Goal: Information Seeking & Learning: Learn about a topic

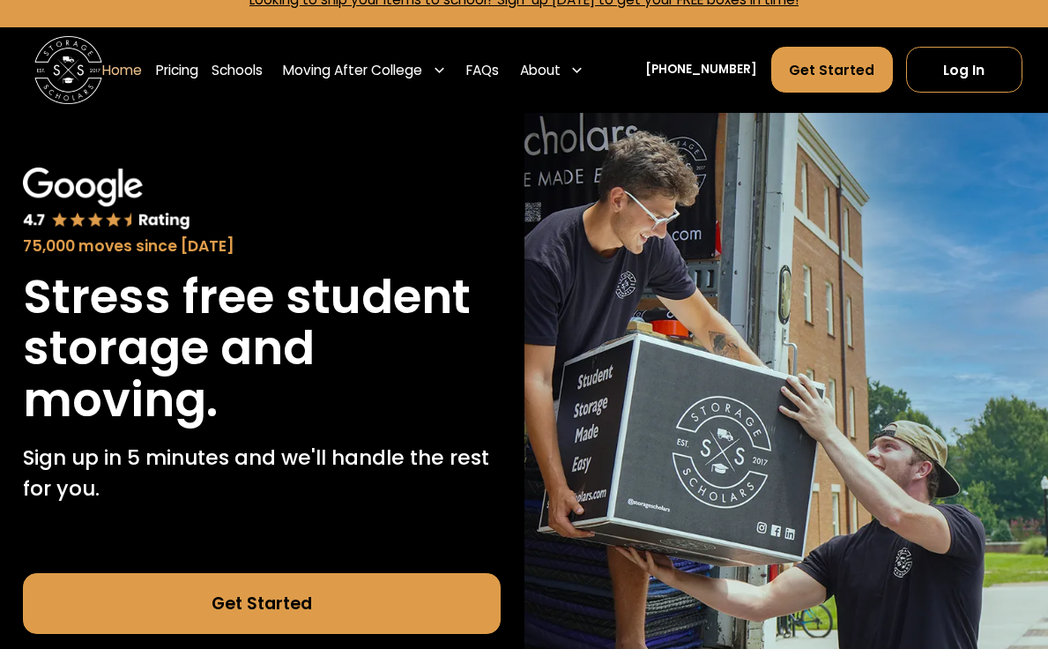
scroll to position [32, 0]
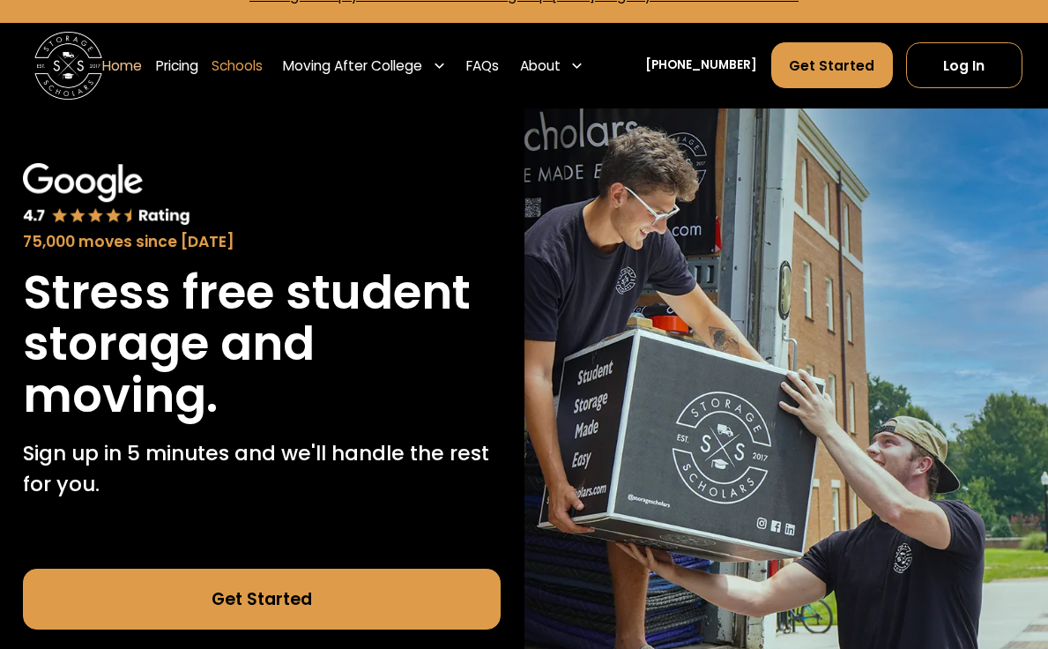
click at [255, 63] on link "Schools" at bounding box center [237, 65] width 51 height 48
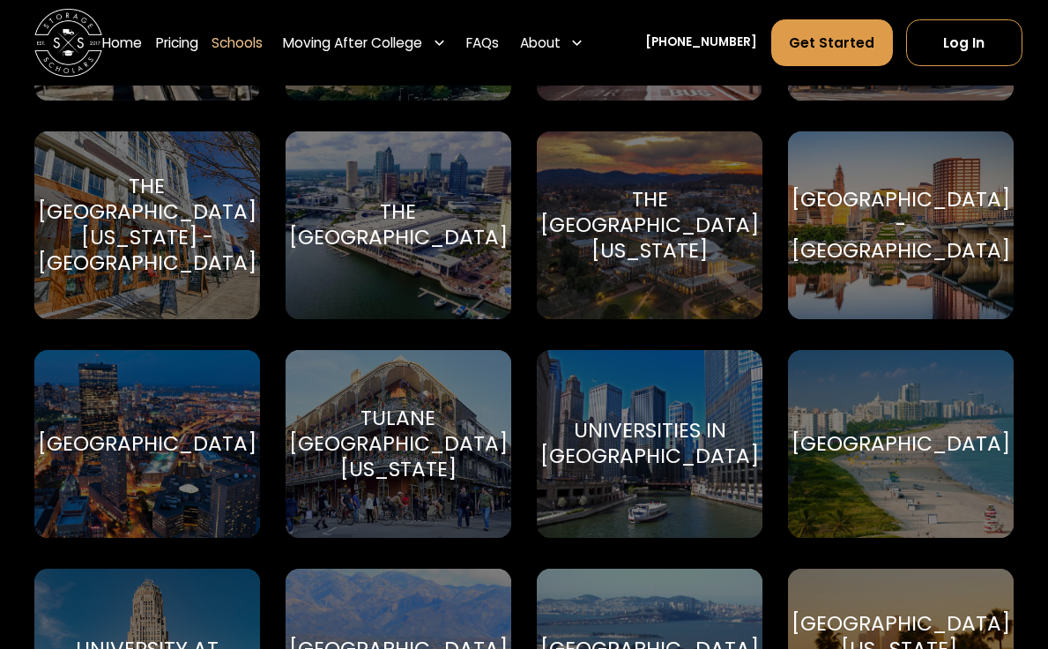
scroll to position [7297, 0]
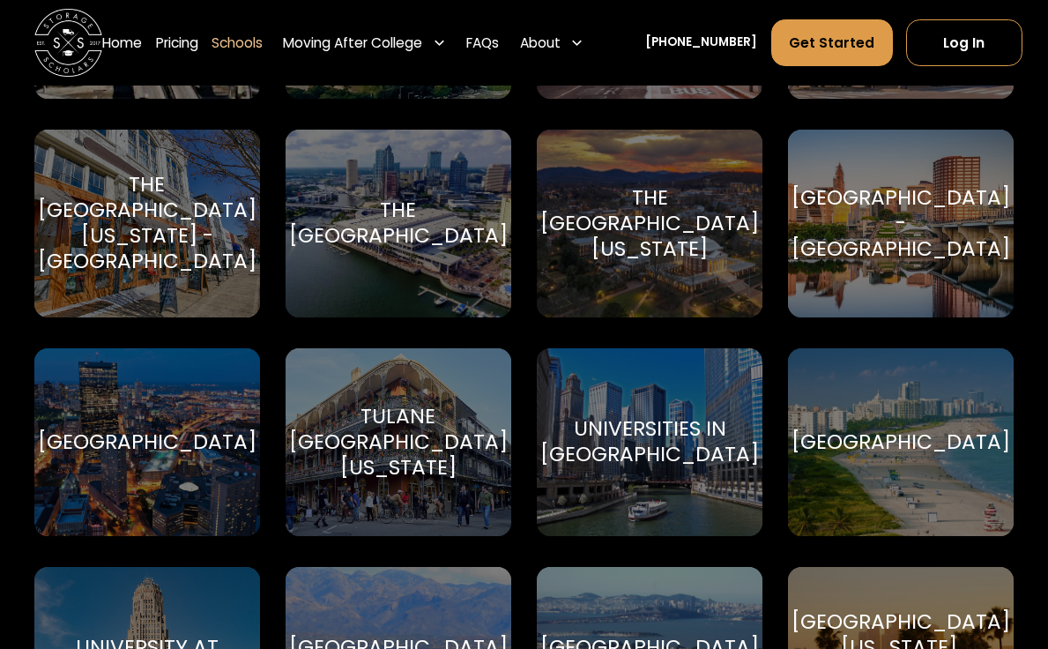
click at [178, 415] on div "[GEOGRAPHIC_DATA] [GEOGRAPHIC_DATA]" at bounding box center [147, 442] width 226 height 188
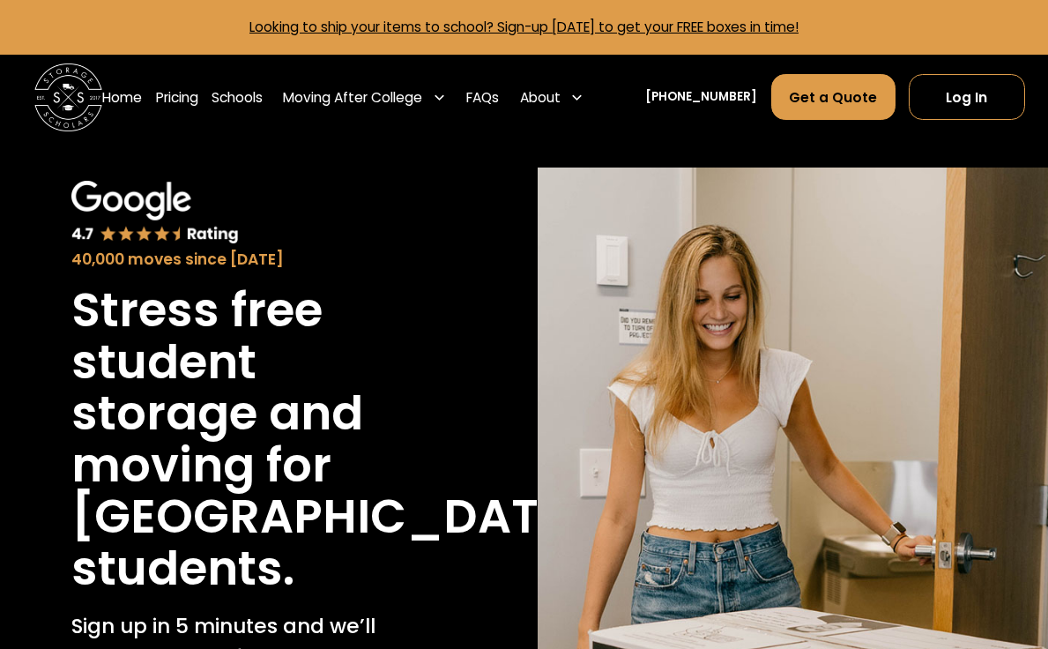
click at [441, 488] on div "40,000 moves since [DATE] Stress free student storage and moving for Tufts Univ…" at bounding box center [255, 511] width 459 height 686
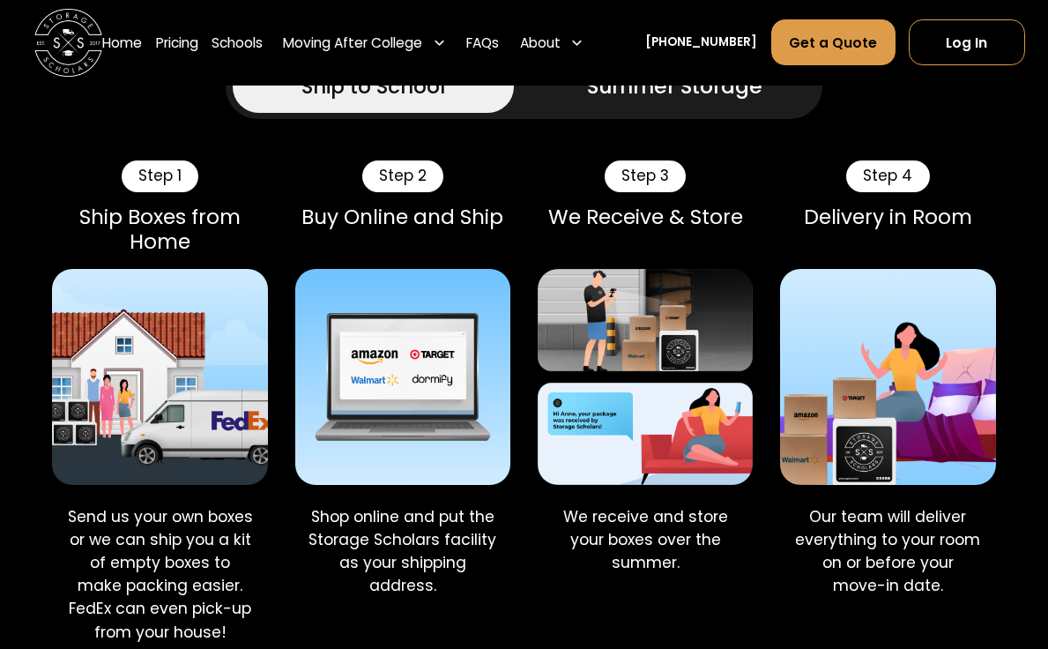
scroll to position [969, 0]
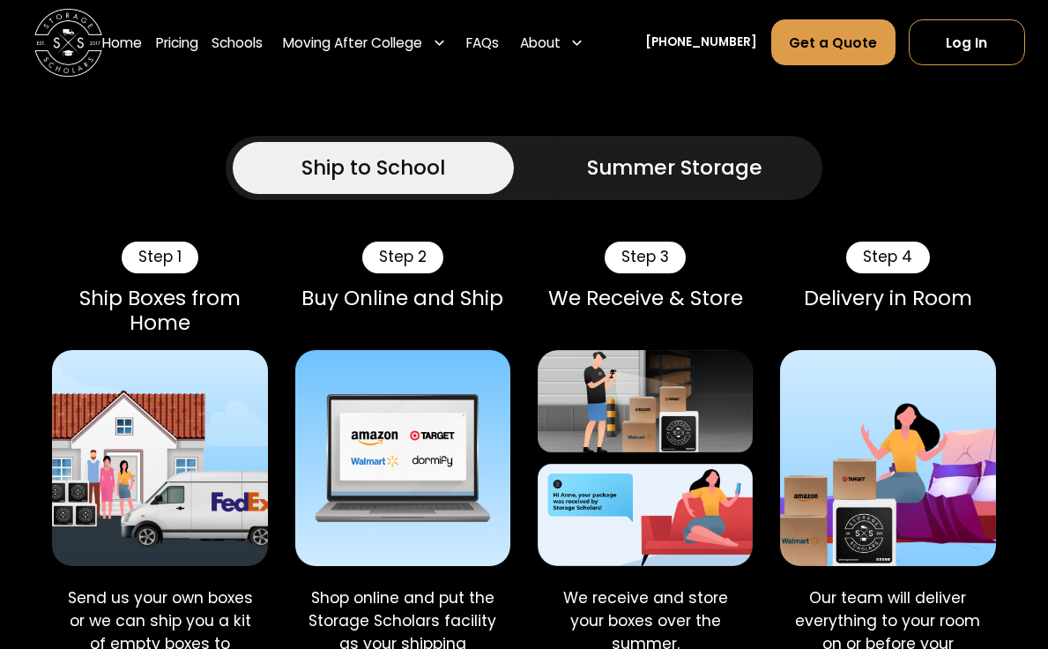
click at [612, 176] on div "Summer Storage" at bounding box center [674, 168] width 175 height 31
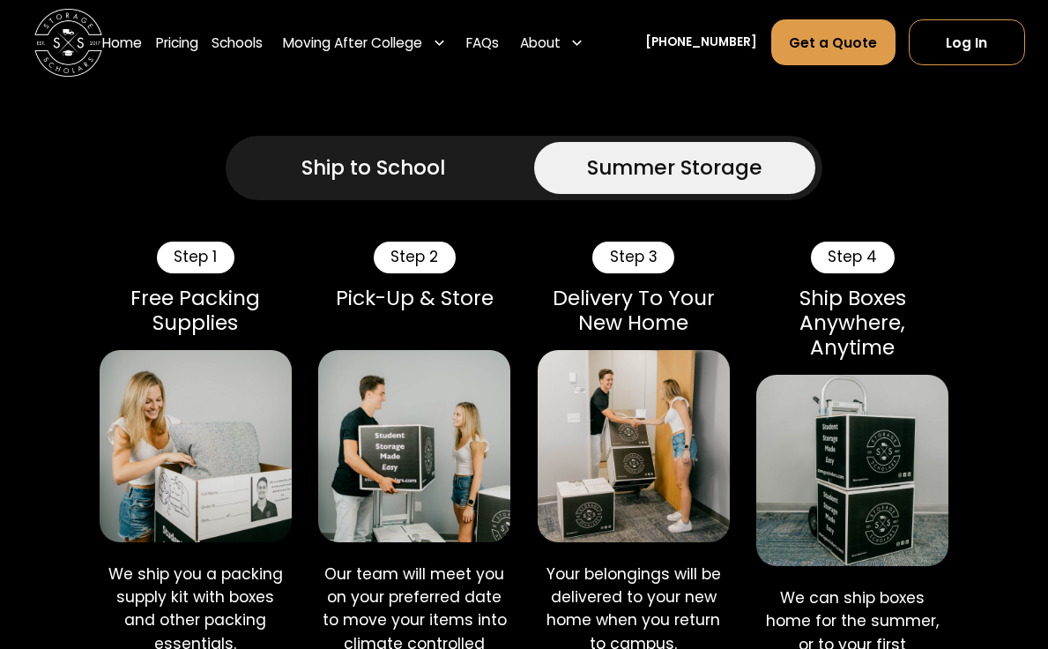
drag, startPoint x: 506, startPoint y: 315, endPoint x: 505, endPoint y: 325, distance: 10.6
click at [506, 318] on div "Step 2 Pick-Up & Store" at bounding box center [414, 289] width 192 height 95
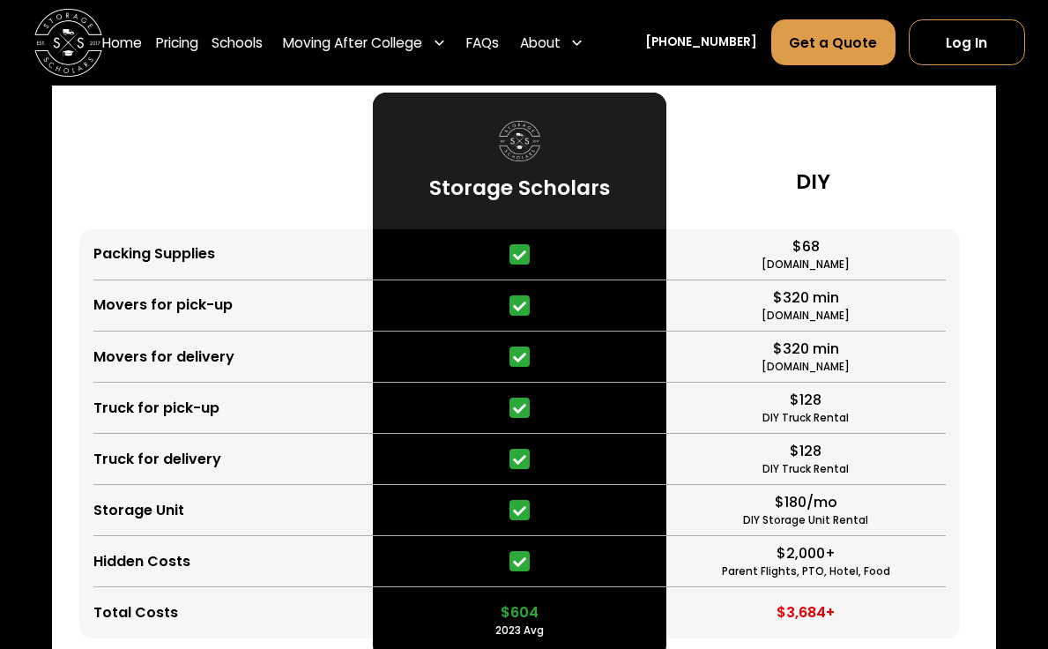
scroll to position [4021, 0]
click at [514, 556] on icon at bounding box center [519, 561] width 13 height 11
click at [520, 556] on icon at bounding box center [519, 561] width 13 height 11
click at [517, 555] on icon at bounding box center [519, 561] width 13 height 13
click at [608, 382] on div at bounding box center [520, 407] width 294 height 51
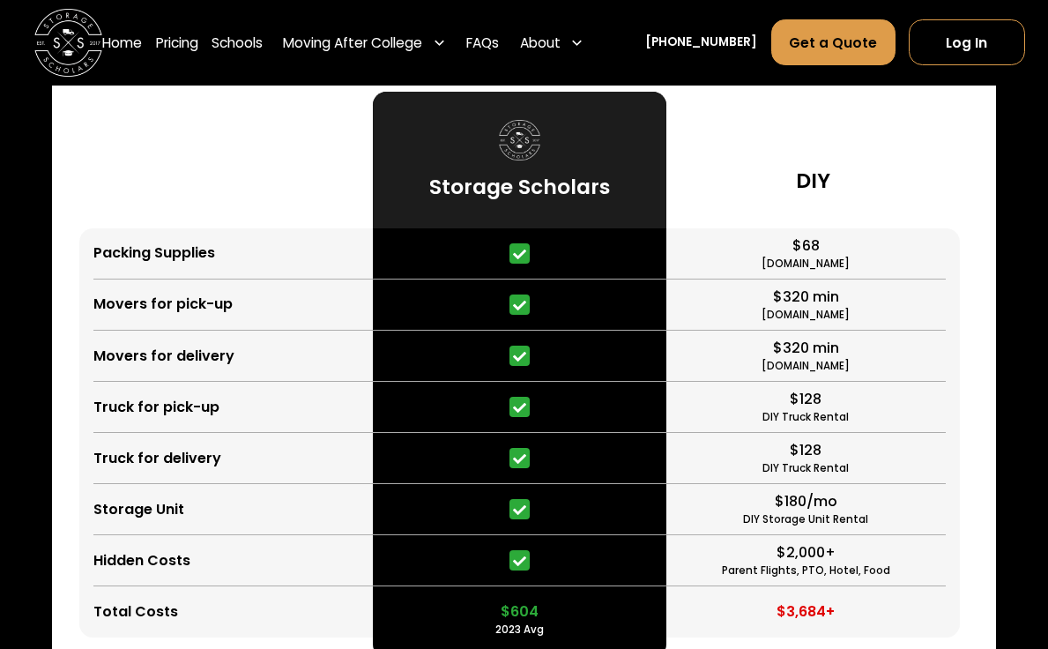
click at [508, 433] on div at bounding box center [520, 458] width 294 height 51
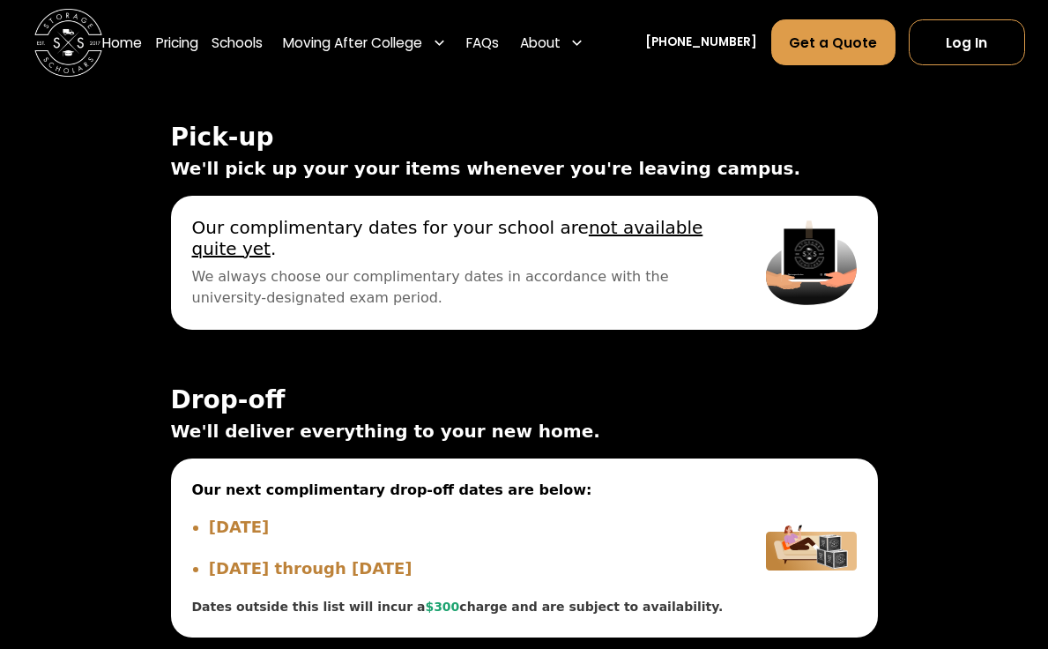
scroll to position [6419, 0]
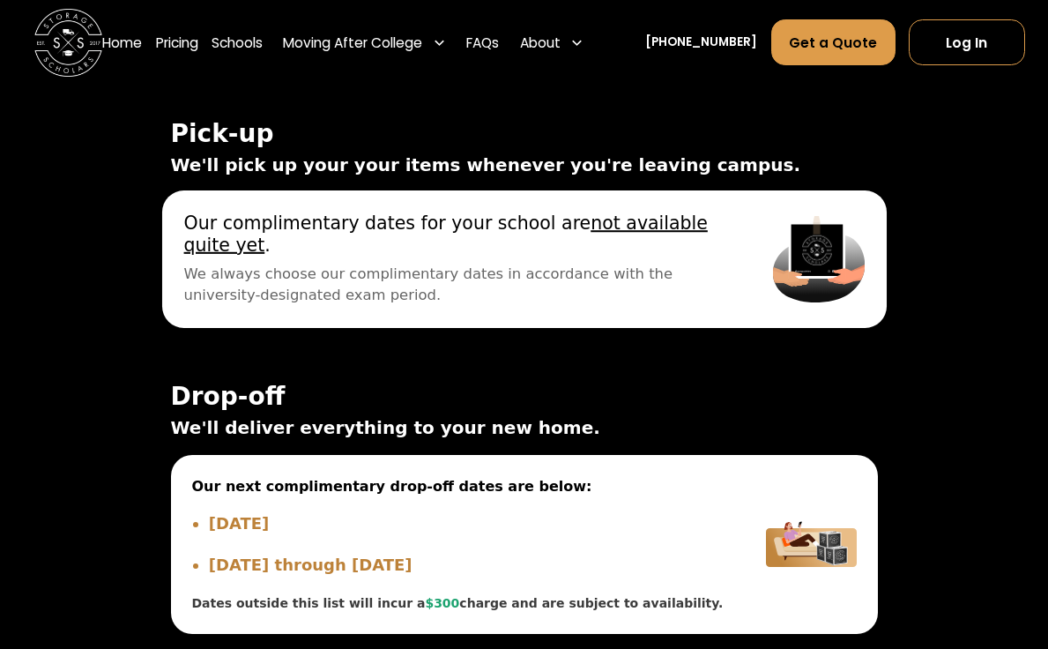
click at [497, 263] on span "We always choose our complimentary dates in accordance with the university-desi…" at bounding box center [456, 284] width 546 height 43
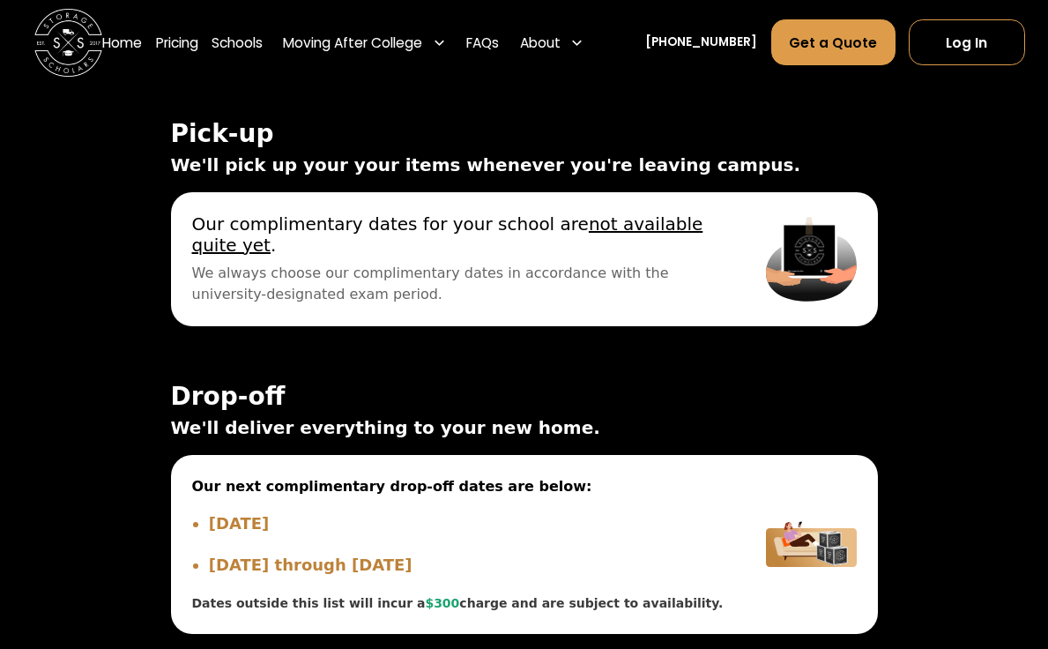
click at [496, 314] on div "Pick-up We'll pick up your your items whenever you're leaving campus. Our next …" at bounding box center [524, 377] width 707 height 514
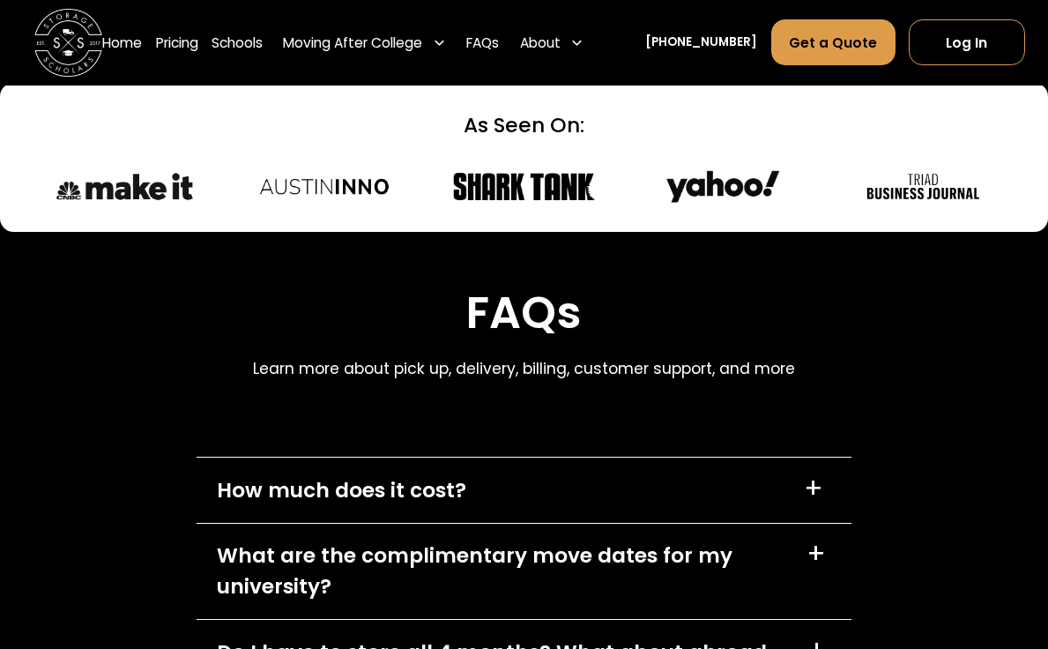
scroll to position [7897, 0]
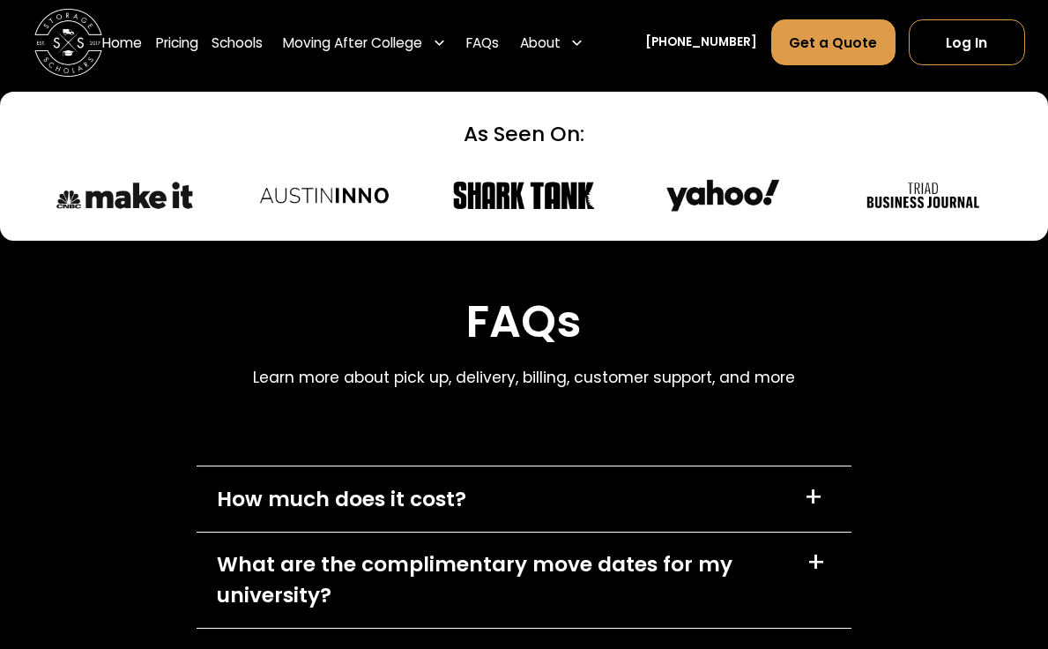
click at [545, 177] on img at bounding box center [523, 195] width 145 height 36
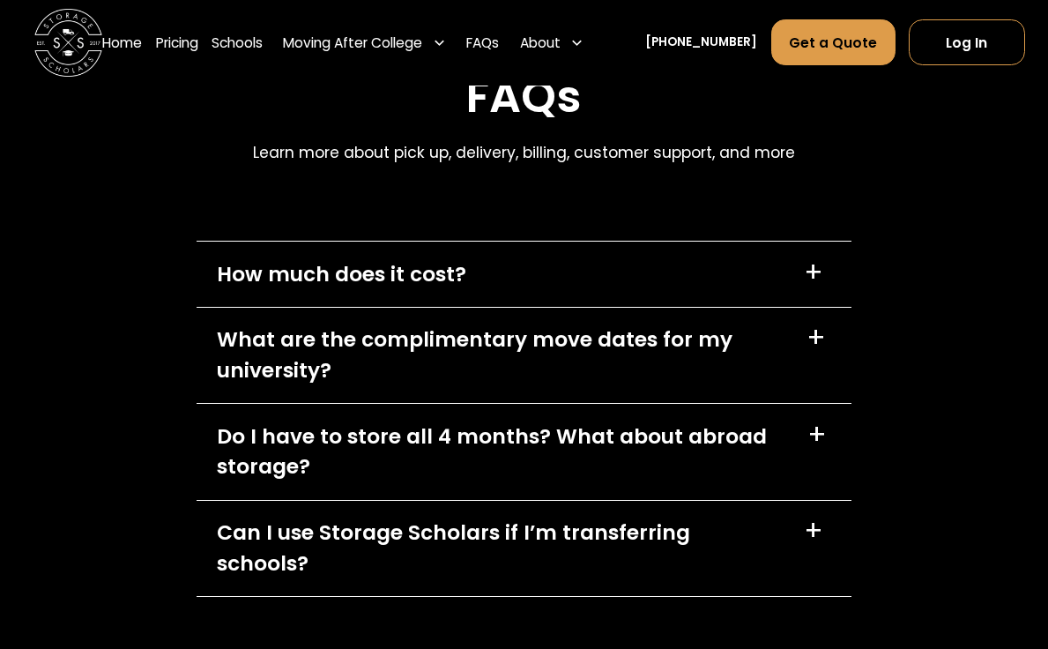
scroll to position [8130, 0]
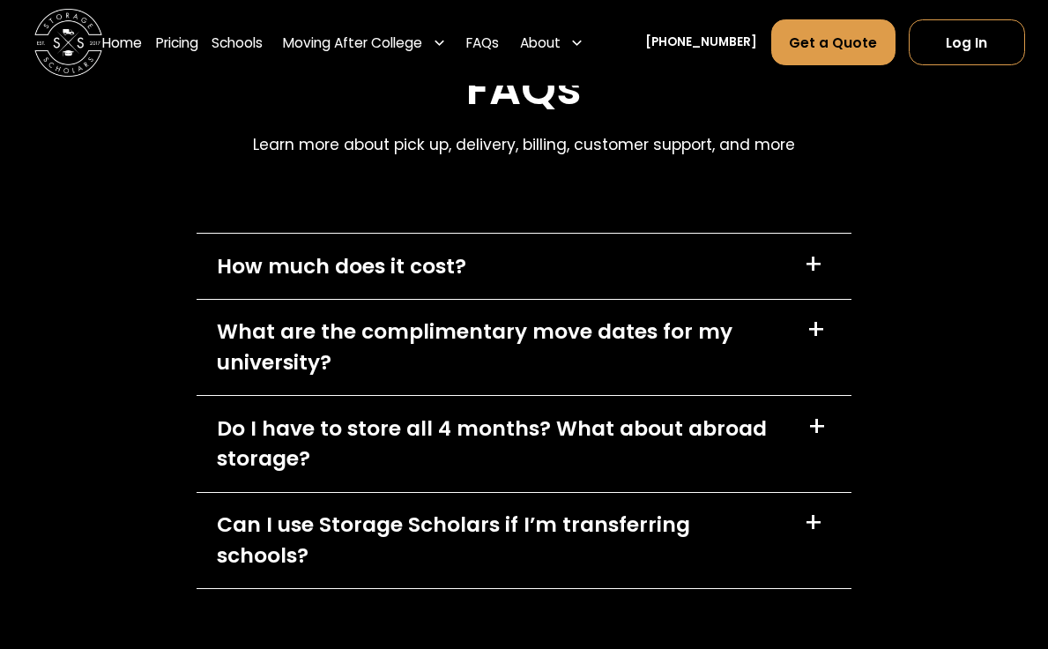
click at [489, 247] on div "How much does it cost? +" at bounding box center [524, 266] width 655 height 65
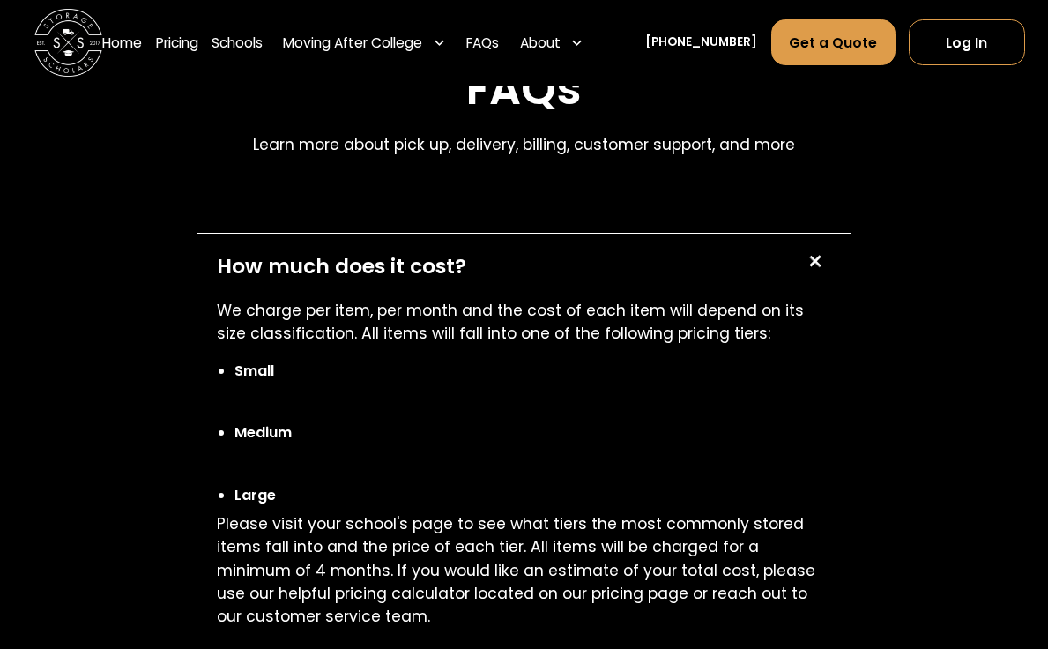
click at [490, 245] on div "How much does it cost? +" at bounding box center [524, 266] width 655 height 65
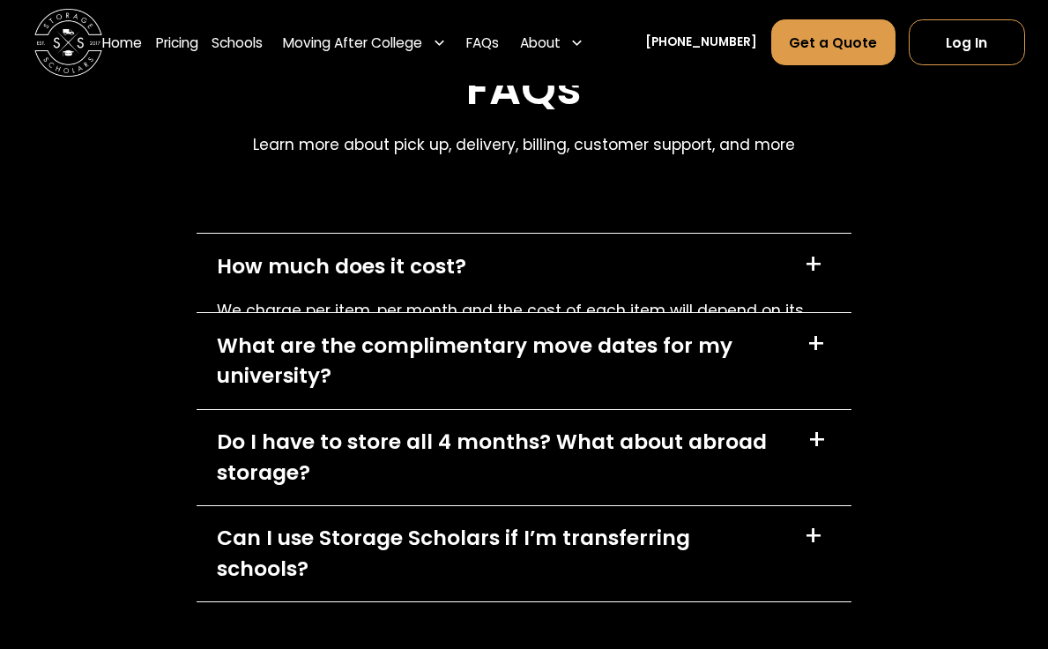
scroll to position [8980, 0]
